Goal: Navigation & Orientation: Go to known website

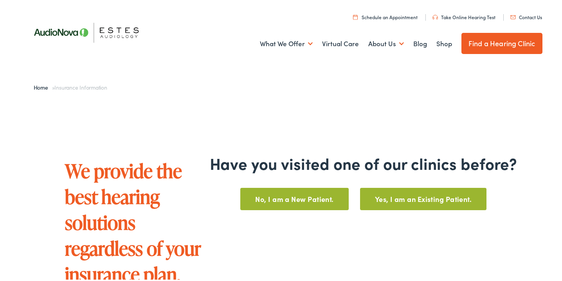
click at [41, 86] on link "Home" at bounding box center [43, 86] width 18 height 8
